Goal: Task Accomplishment & Management: Manage account settings

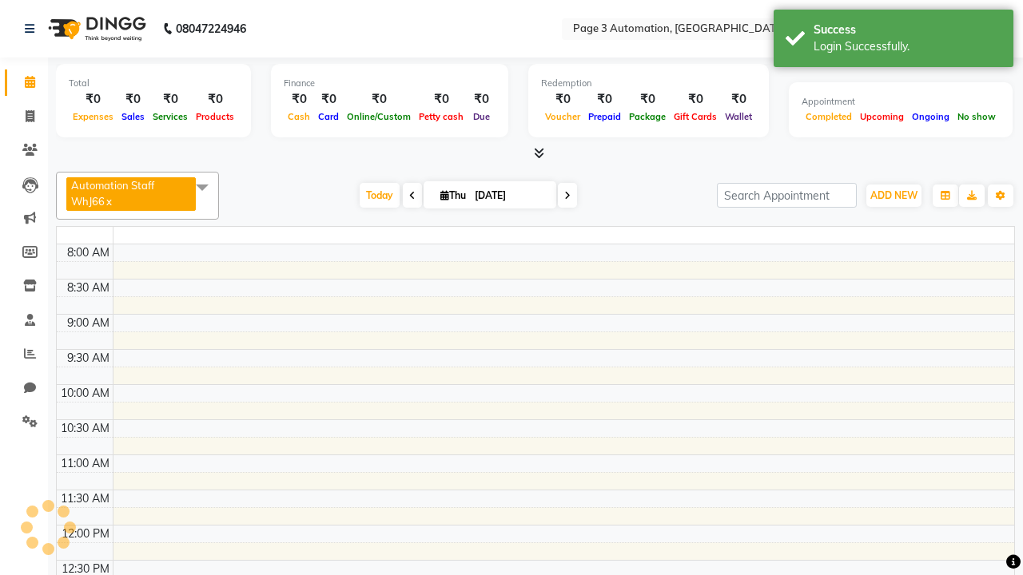
select select "en"
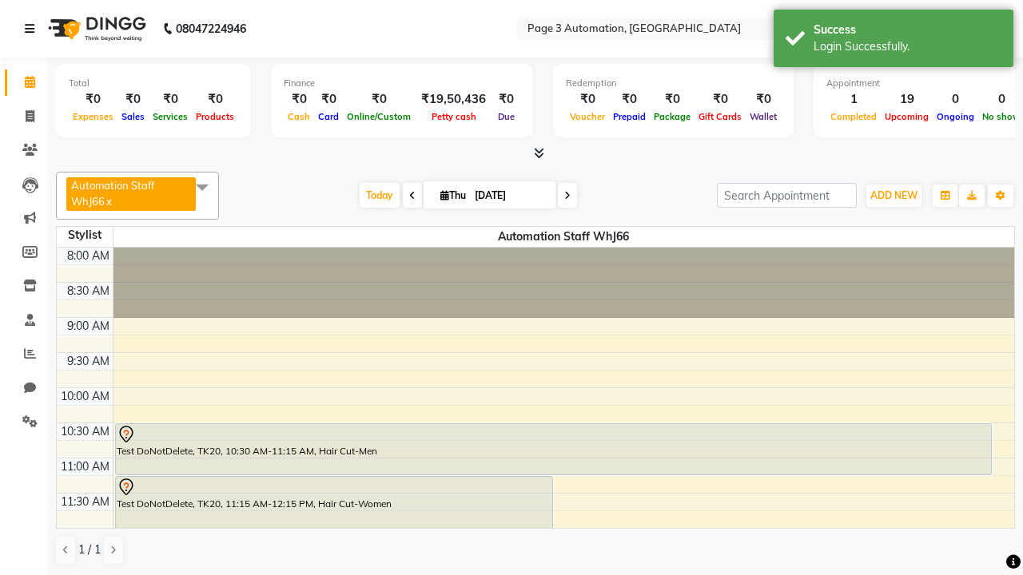
click at [33, 29] on icon at bounding box center [30, 28] width 10 height 11
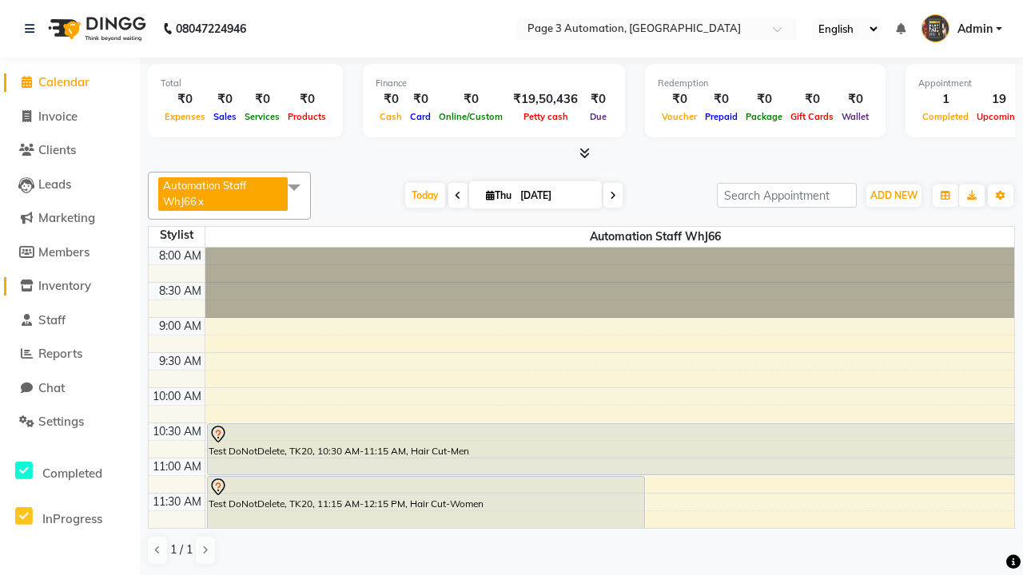
click at [70, 286] on span "Inventory" at bounding box center [64, 285] width 53 height 15
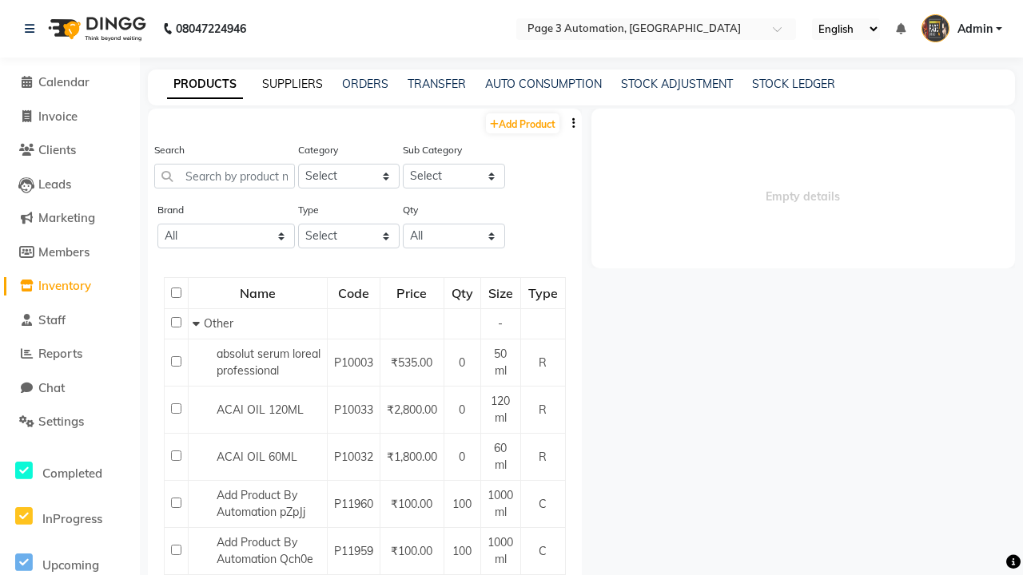
click at [292, 84] on link "SUPPLIERS" at bounding box center [292, 84] width 61 height 14
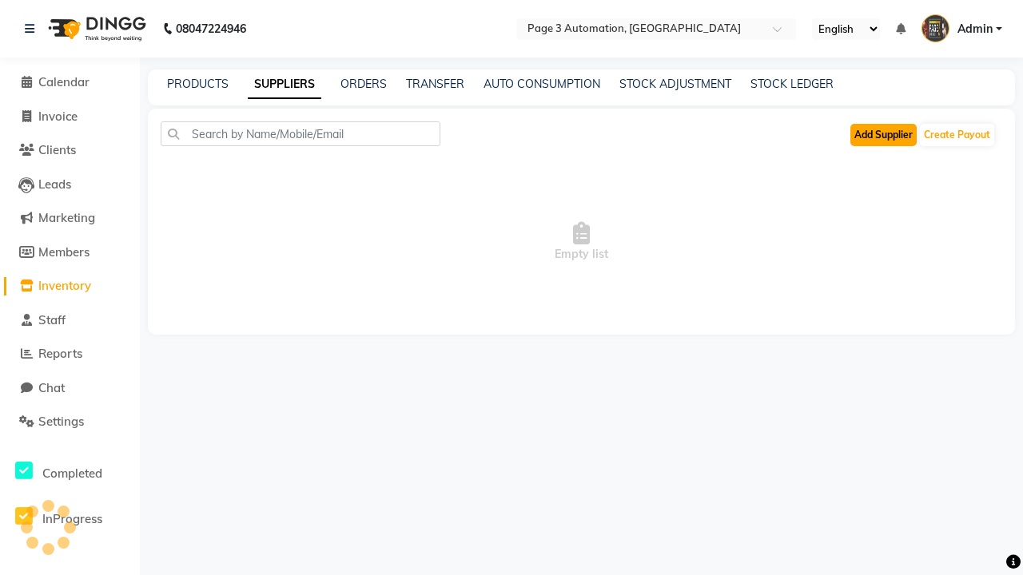
click at [883, 134] on button "Add Supplier" at bounding box center [883, 135] width 66 height 22
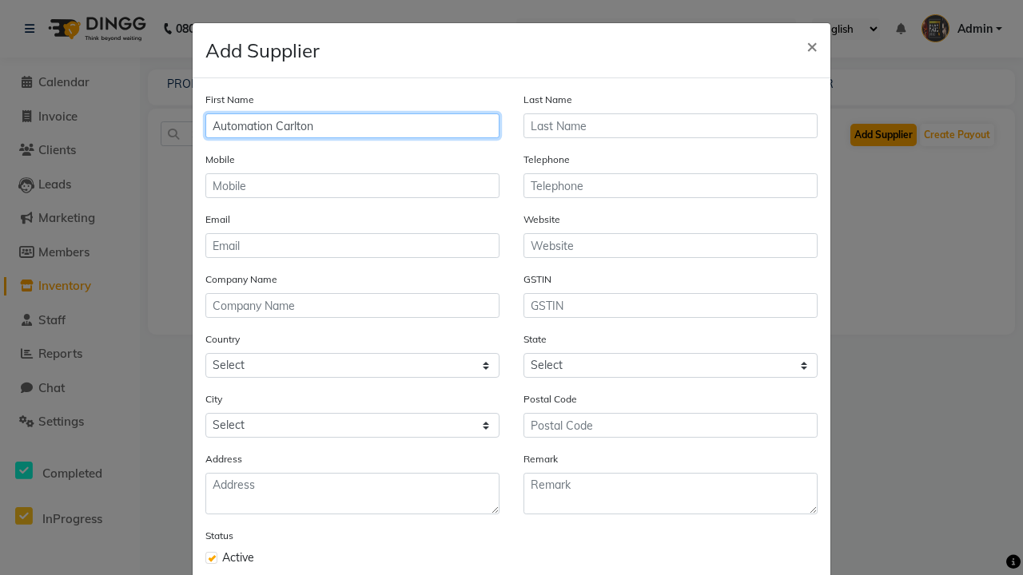
type input "Automation Carlton"
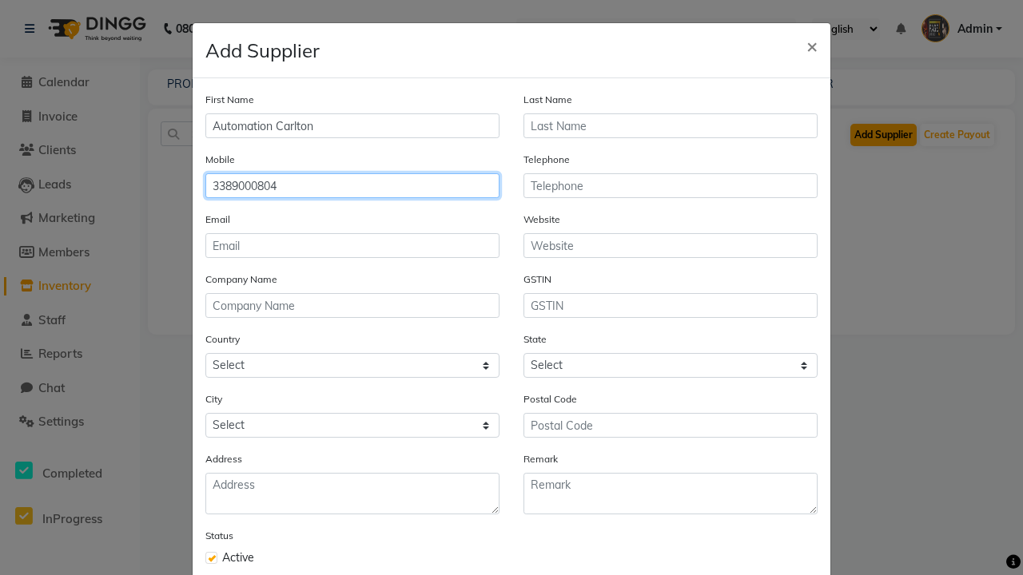
type input "3389000804"
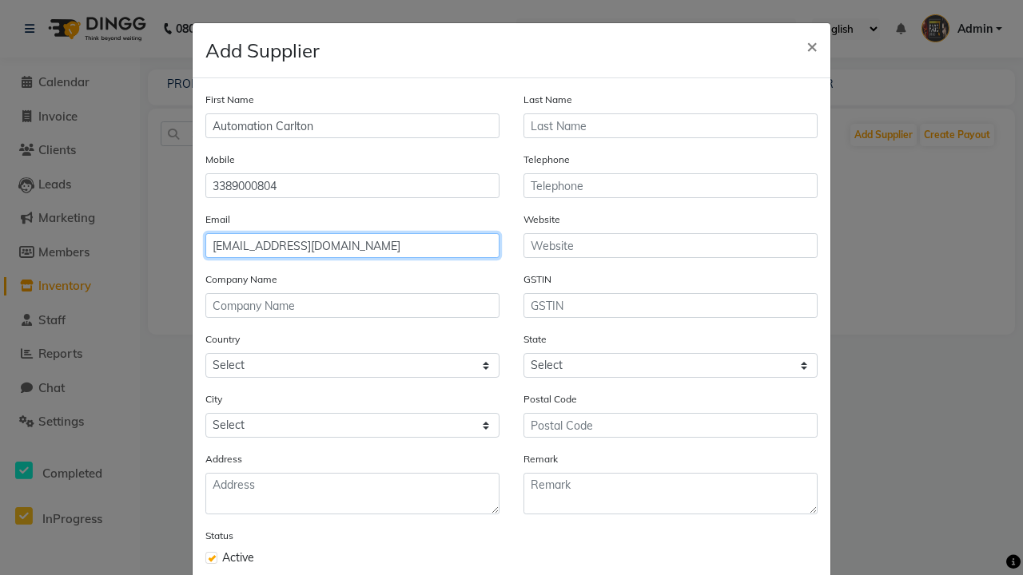
type input "[EMAIL_ADDRESS][DOMAIN_NAME]"
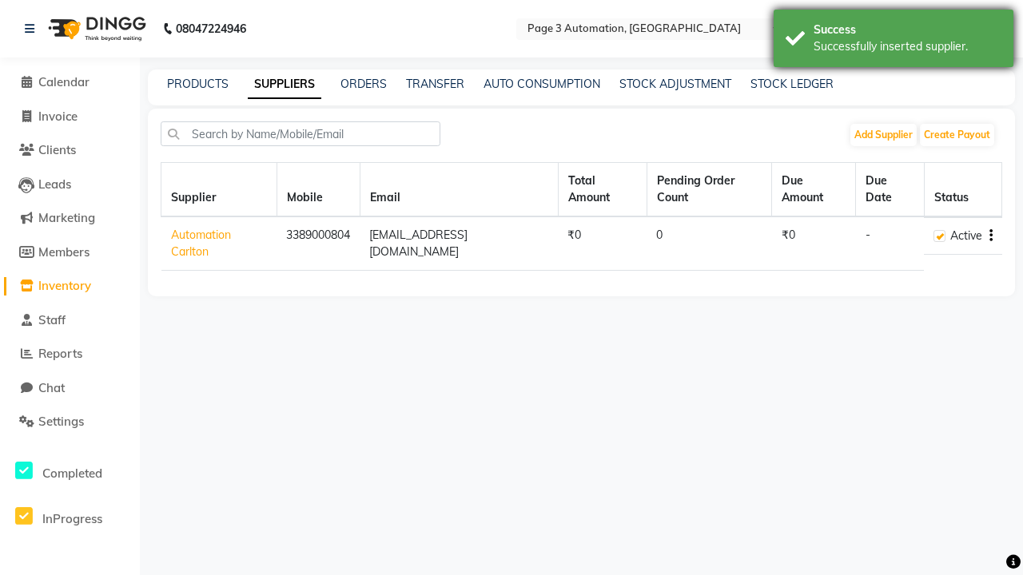
click at [893, 41] on div "Successfully inserted supplier." at bounding box center [907, 46] width 188 height 17
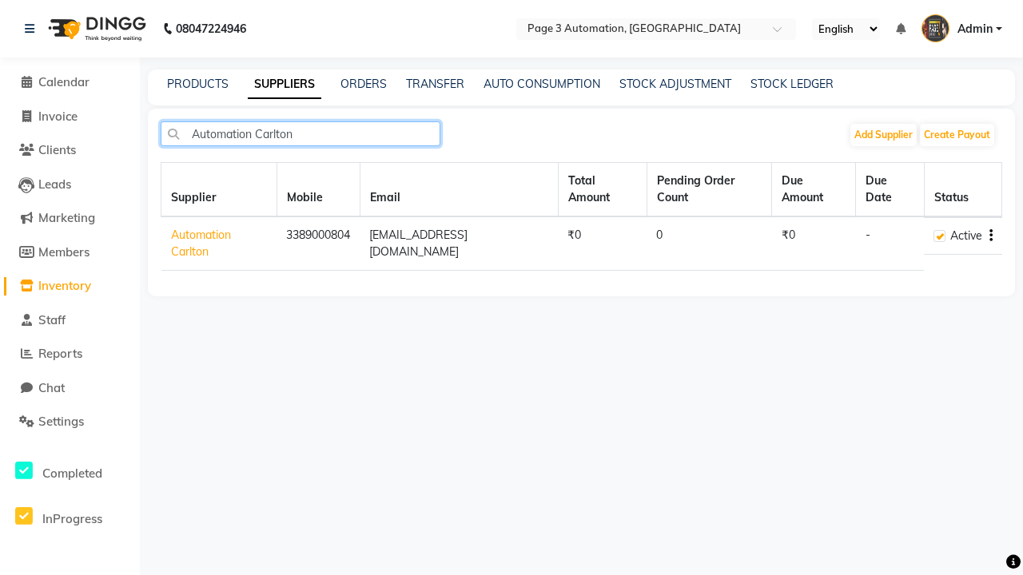
type input "Automation Carlton"
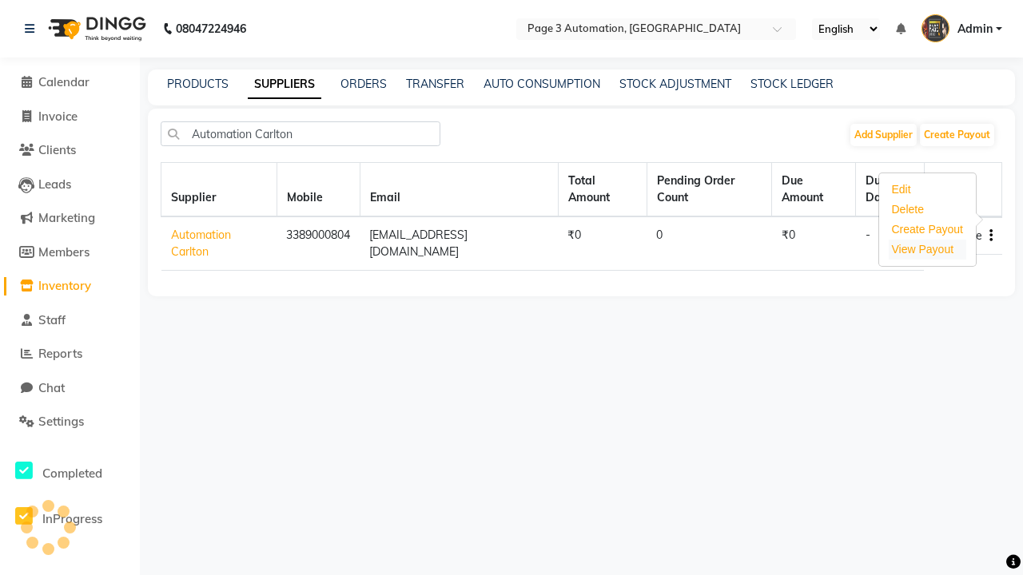
click at [922, 249] on link "View Payout" at bounding box center [923, 249] width 62 height 13
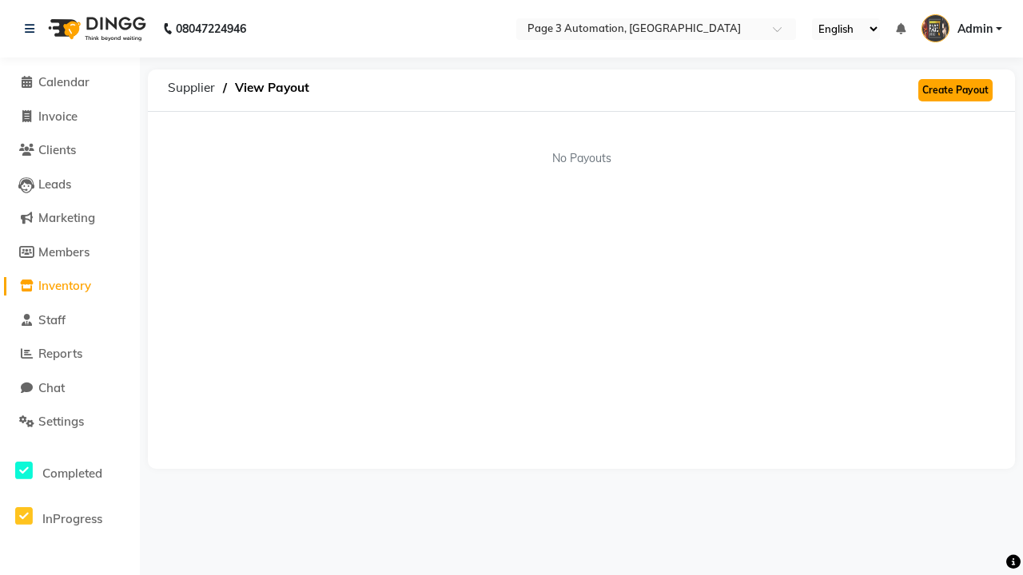
click at [955, 90] on link "Create Payout" at bounding box center [955, 90] width 74 height 22
select select "6052"
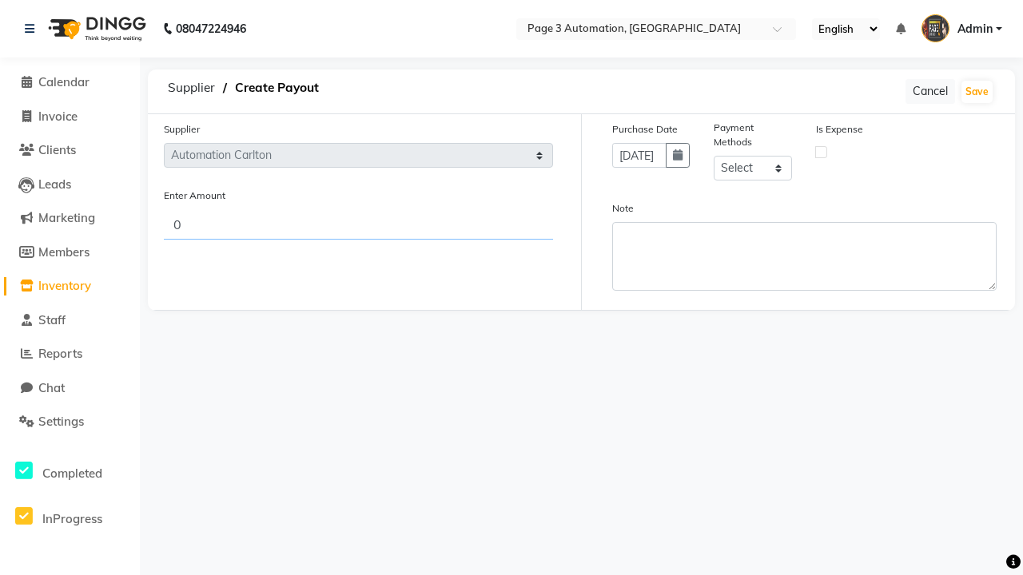
type input "582"
select select "1"
type input "582"
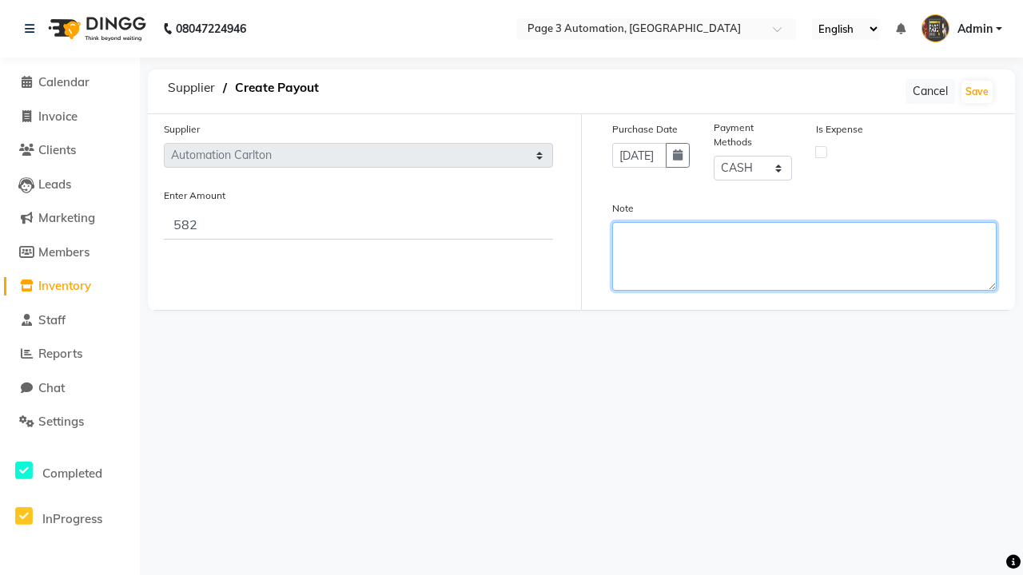
type textarea "This payout is created by automation"
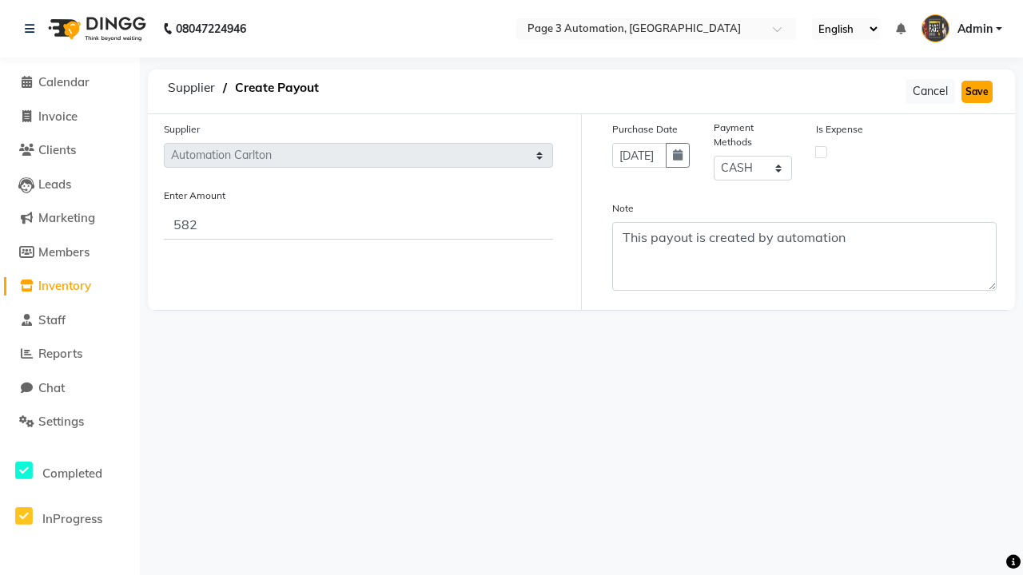
click at [976, 91] on button "Save" at bounding box center [976, 92] width 31 height 22
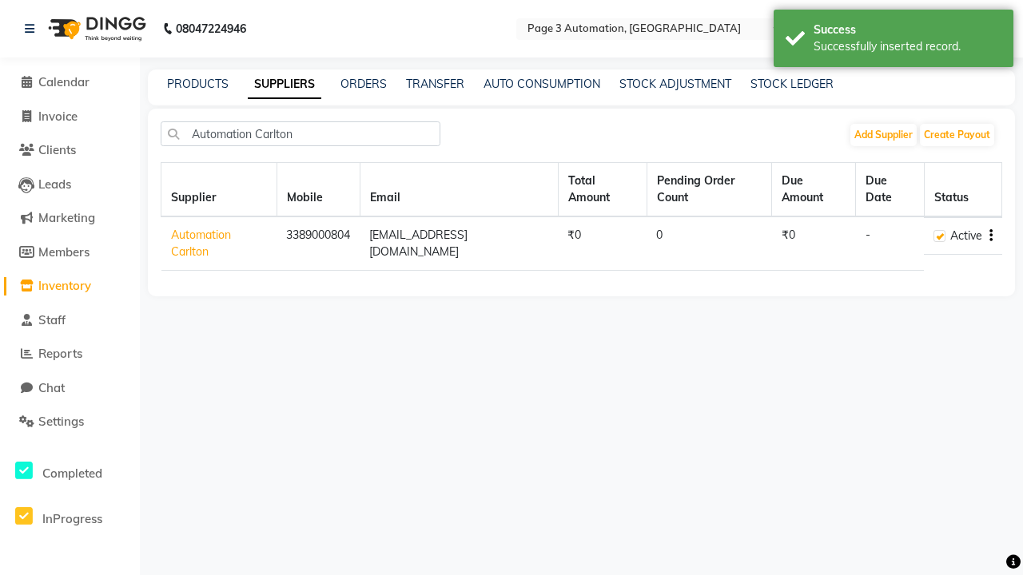
click at [893, 41] on div "Successfully inserted record." at bounding box center [907, 46] width 188 height 17
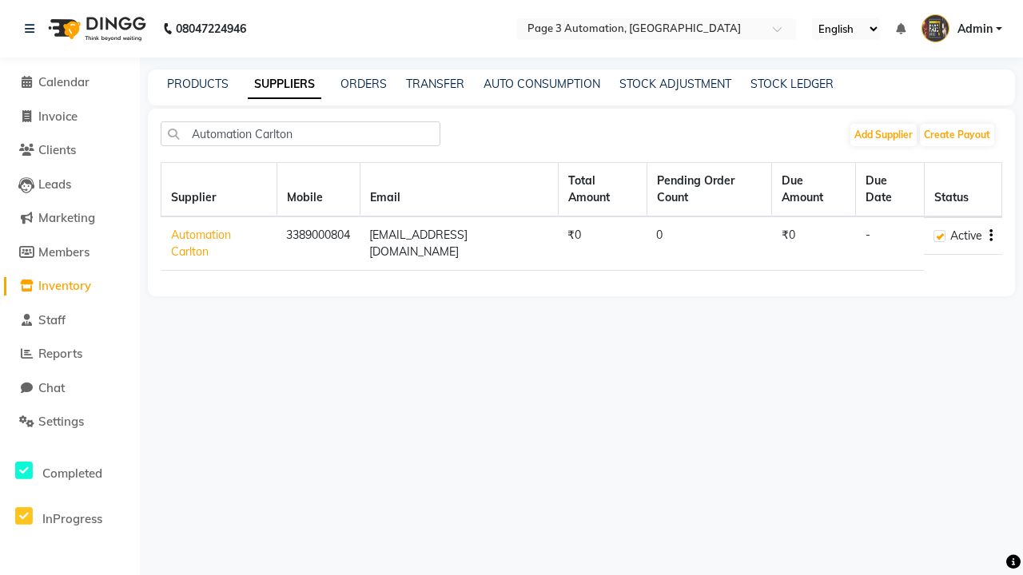
click at [990, 236] on icon "button" at bounding box center [990, 236] width 3 height 1
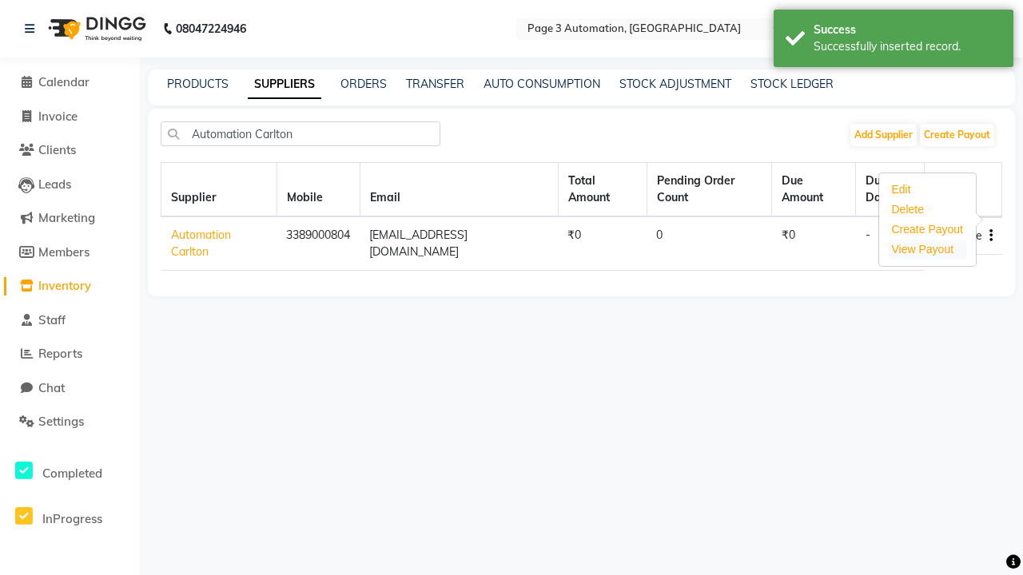
click at [922, 249] on link "View Payout" at bounding box center [923, 249] width 62 height 13
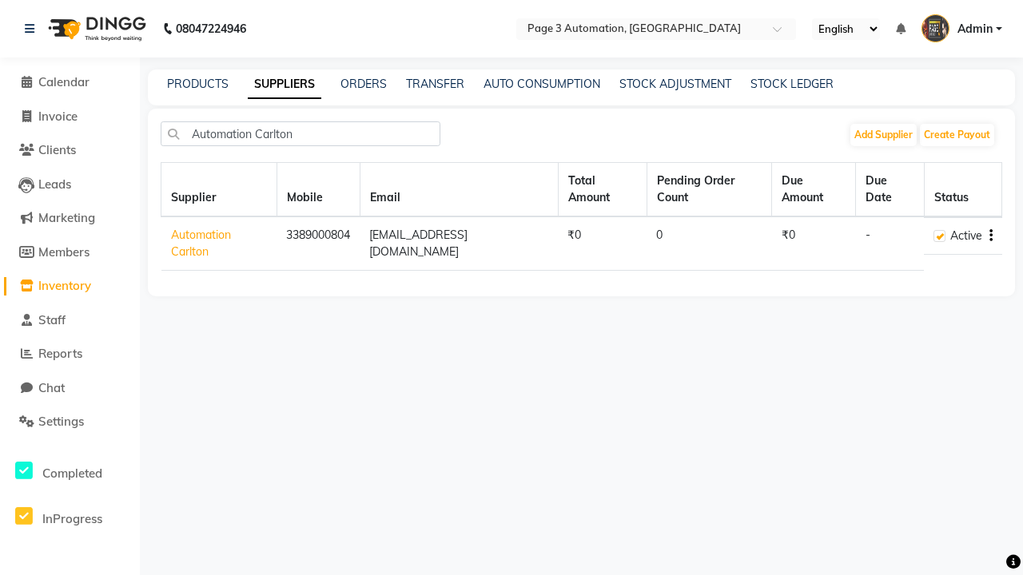
click at [990, 236] on icon "button" at bounding box center [990, 236] width 3 height 1
click at [927, 209] on div "Delete" at bounding box center [927, 210] width 78 height 20
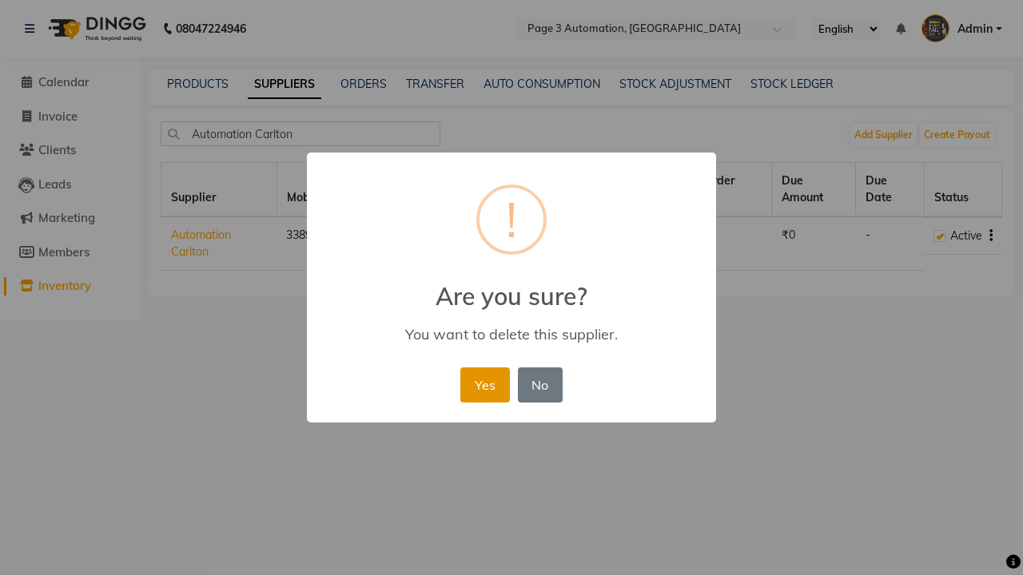
click at [484, 384] on button "Yes" at bounding box center [484, 384] width 49 height 35
